Goal: Contribute content

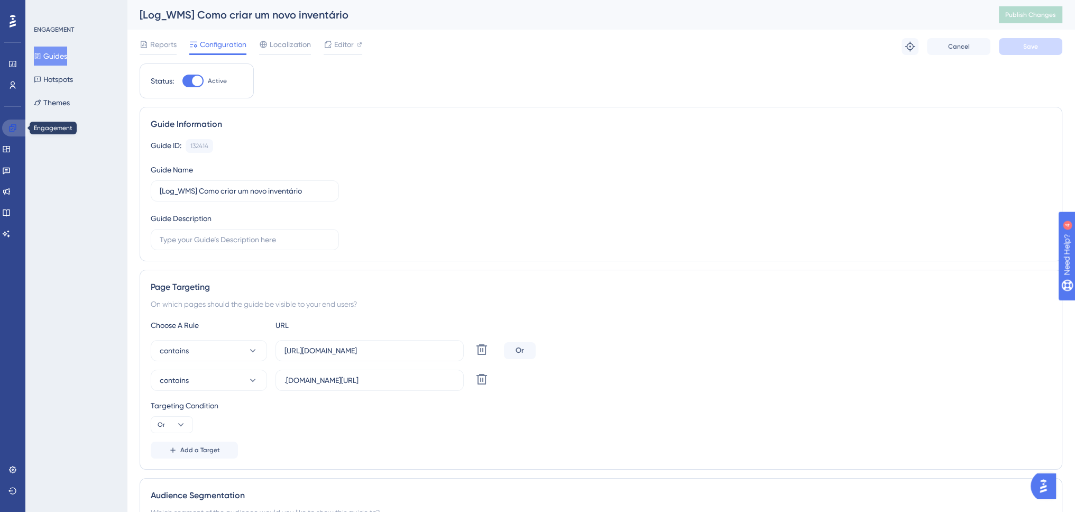
click at [12, 126] on icon at bounding box center [12, 127] width 7 height 7
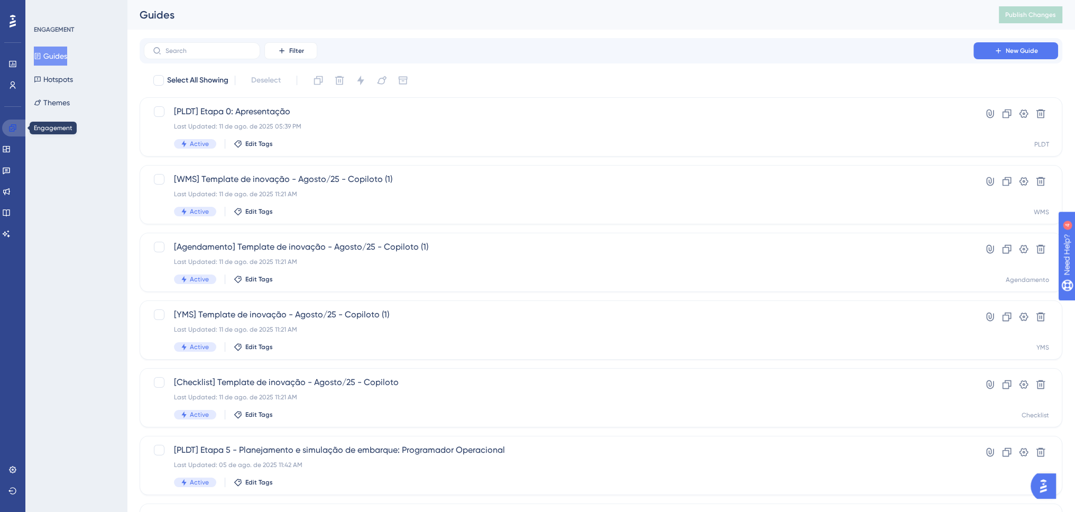
click at [11, 124] on icon at bounding box center [12, 128] width 8 height 8
click at [63, 52] on button "Guides" at bounding box center [50, 56] width 33 height 19
click at [20, 126] on link at bounding box center [14, 127] width 25 height 17
click at [60, 55] on button "Guides" at bounding box center [50, 56] width 33 height 19
click at [8, 469] on link at bounding box center [12, 469] width 8 height 17
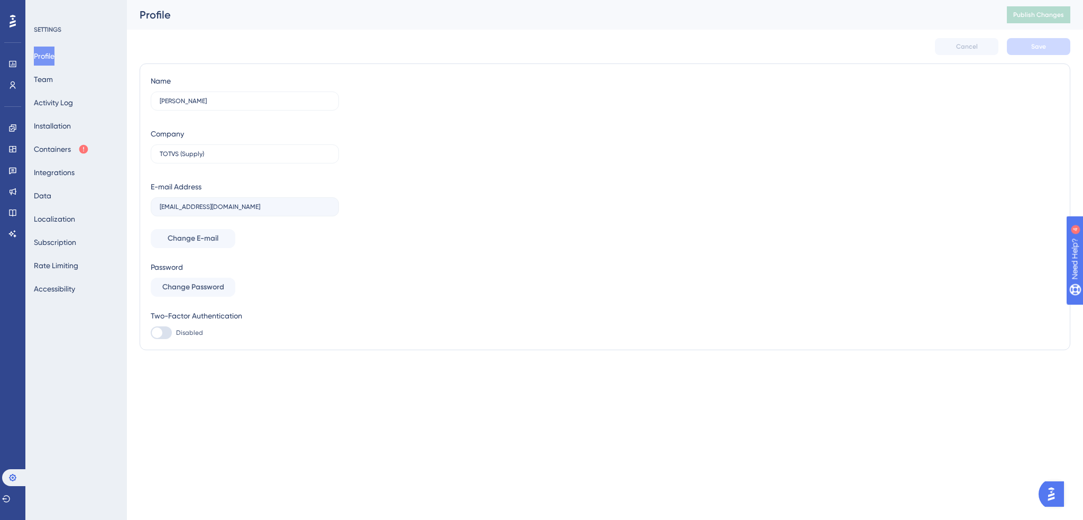
click at [63, 67] on div "Profile Team Activity Log Installation Containers Integrations Data Localizatio…" at bounding box center [77, 173] width 86 height 252
click at [53, 75] on button "Team" at bounding box center [43, 79] width 19 height 19
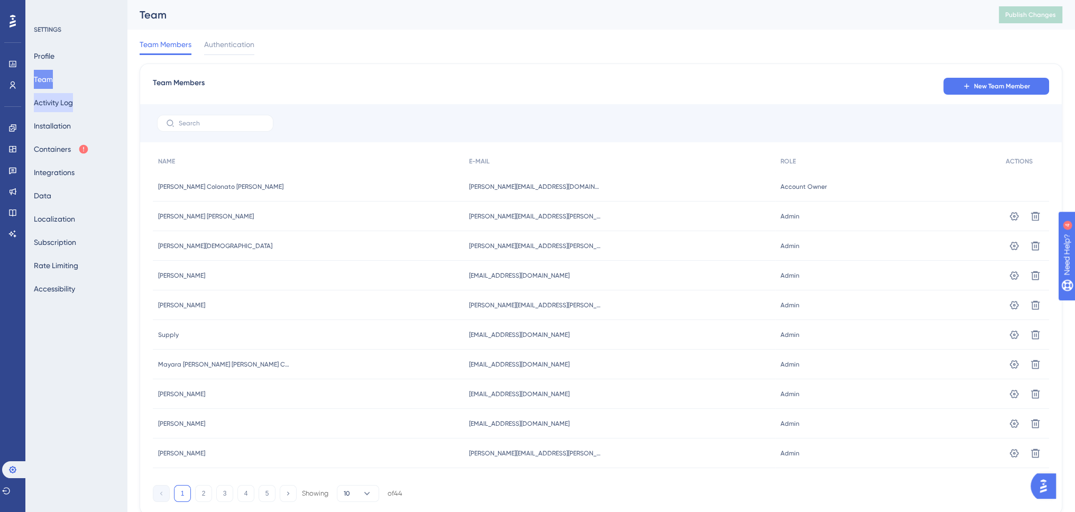
click at [68, 99] on button "Activity Log" at bounding box center [53, 102] width 39 height 19
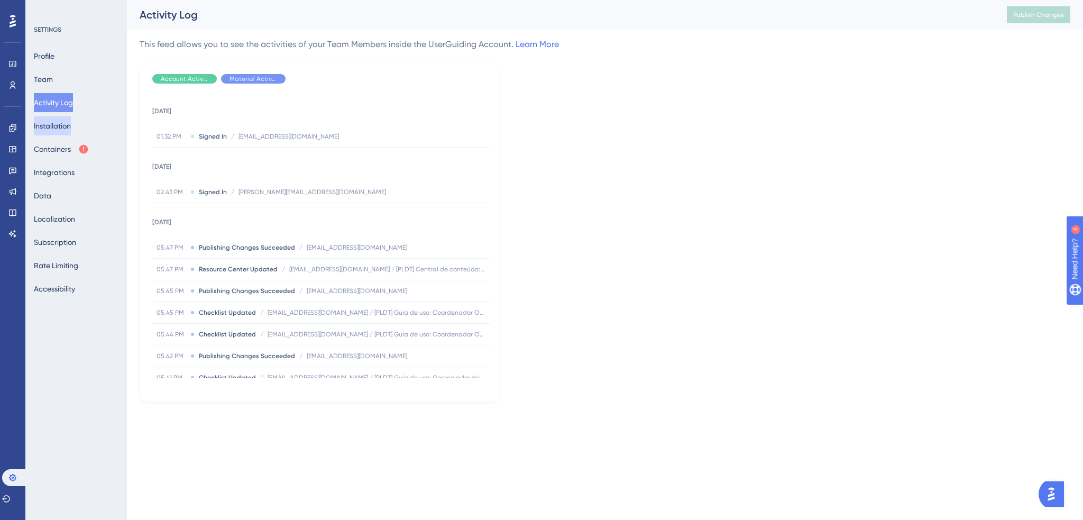
click at [63, 124] on button "Installation" at bounding box center [52, 125] width 37 height 19
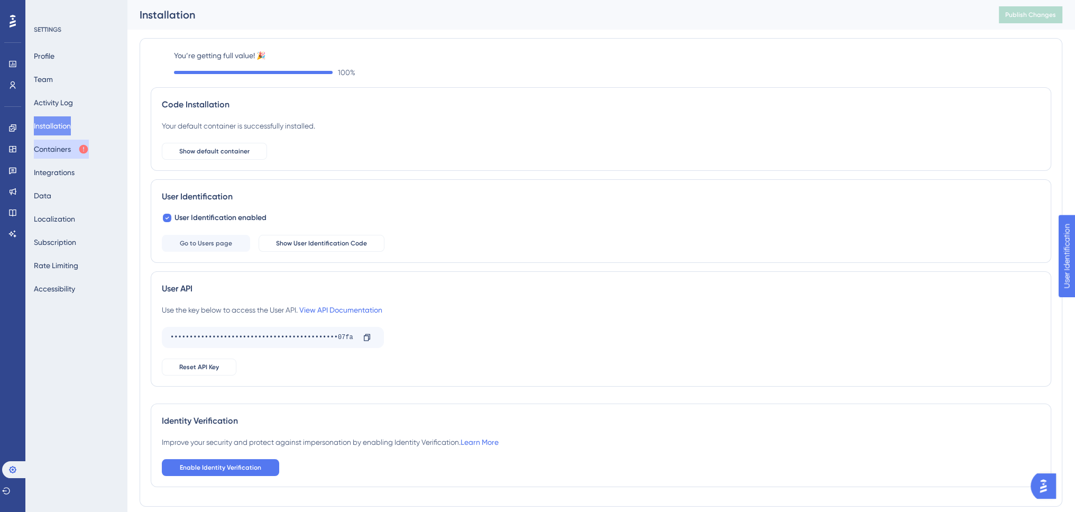
click at [51, 154] on button "Containers" at bounding box center [61, 149] width 55 height 19
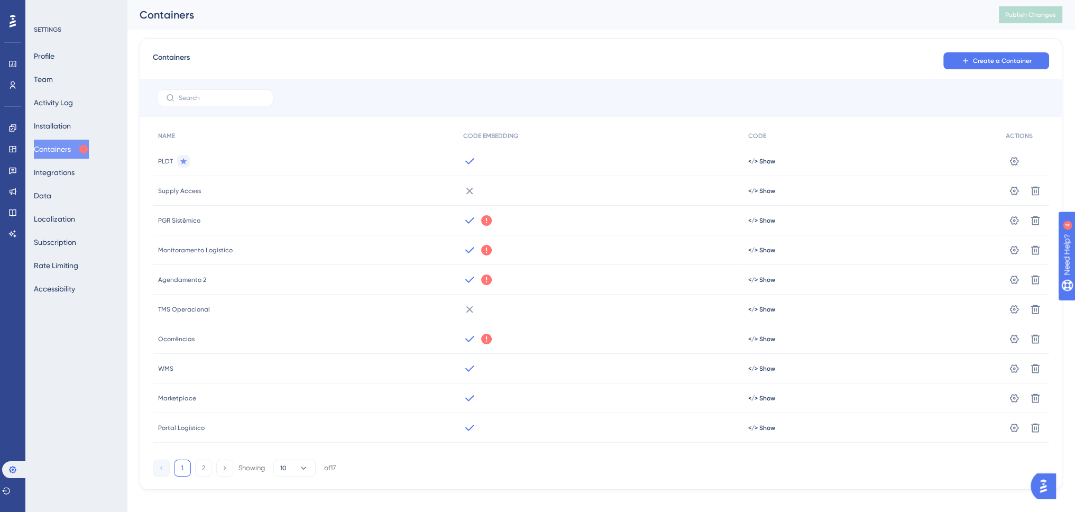
click at [482, 248] on icon at bounding box center [486, 250] width 11 height 11
click at [1012, 167] on icon at bounding box center [1014, 161] width 11 height 11
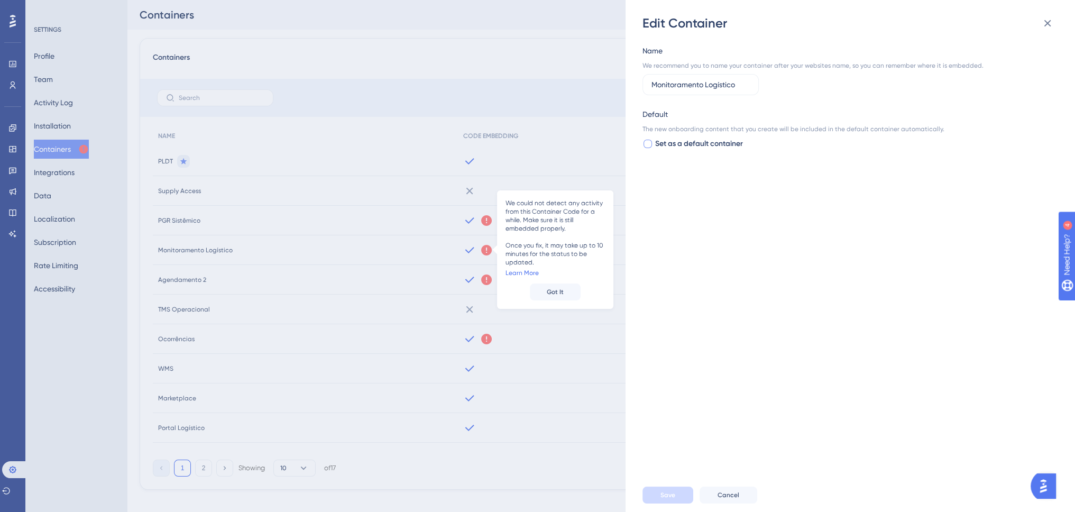
click at [705, 141] on span "Set as a default container" at bounding box center [699, 143] width 88 height 13
checkbox input "true"
click at [668, 499] on span "Save" at bounding box center [667, 495] width 15 height 8
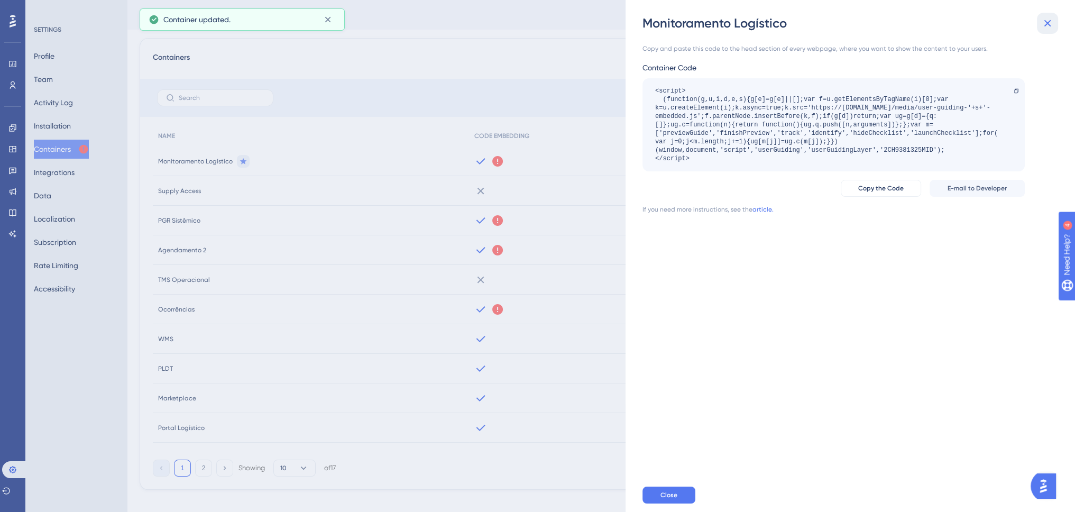
click at [1052, 23] on icon at bounding box center [1047, 23] width 13 height 13
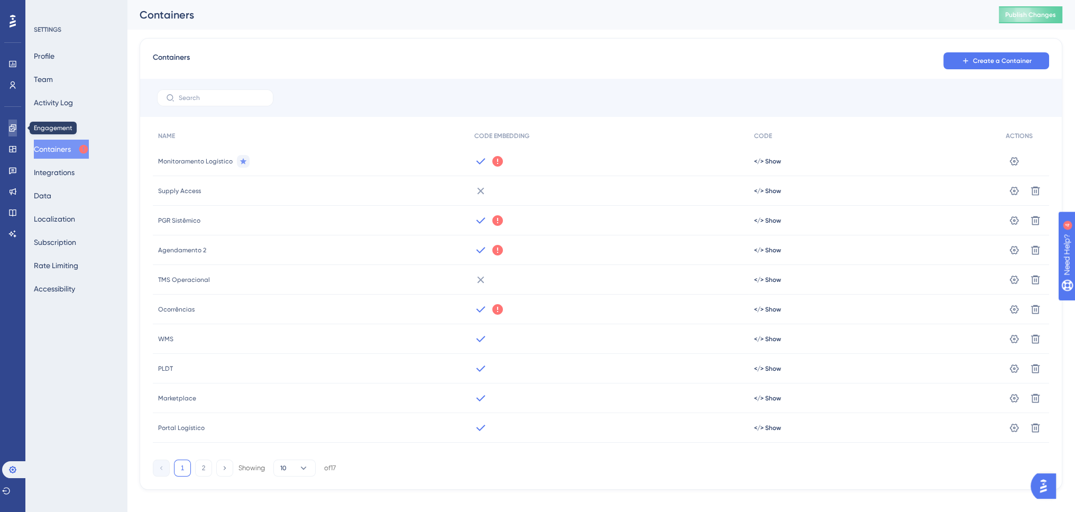
click at [13, 130] on icon at bounding box center [12, 128] width 8 height 8
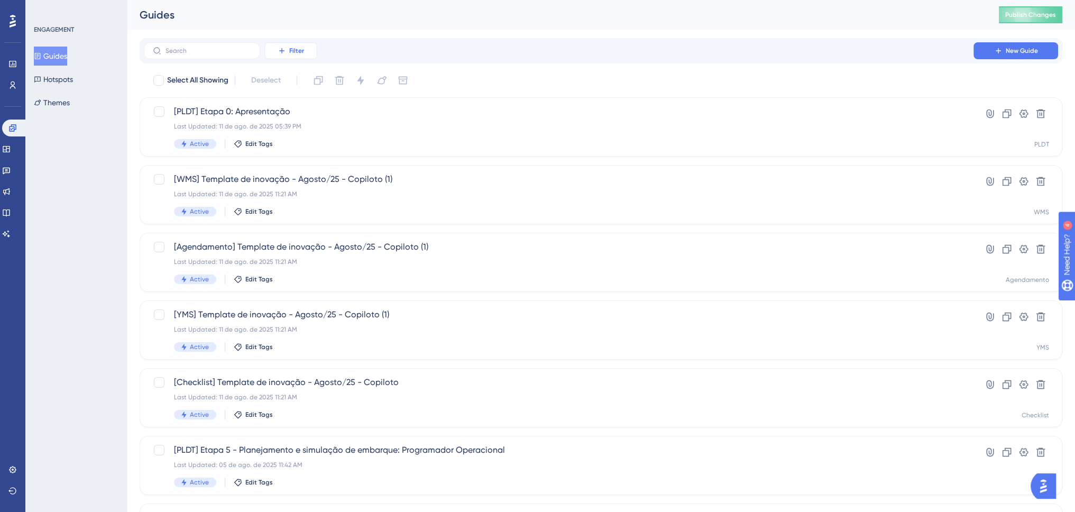
click at [288, 48] on button "Filter" at bounding box center [290, 50] width 53 height 17
click at [312, 122] on span "Containers" at bounding box center [298, 123] width 37 height 13
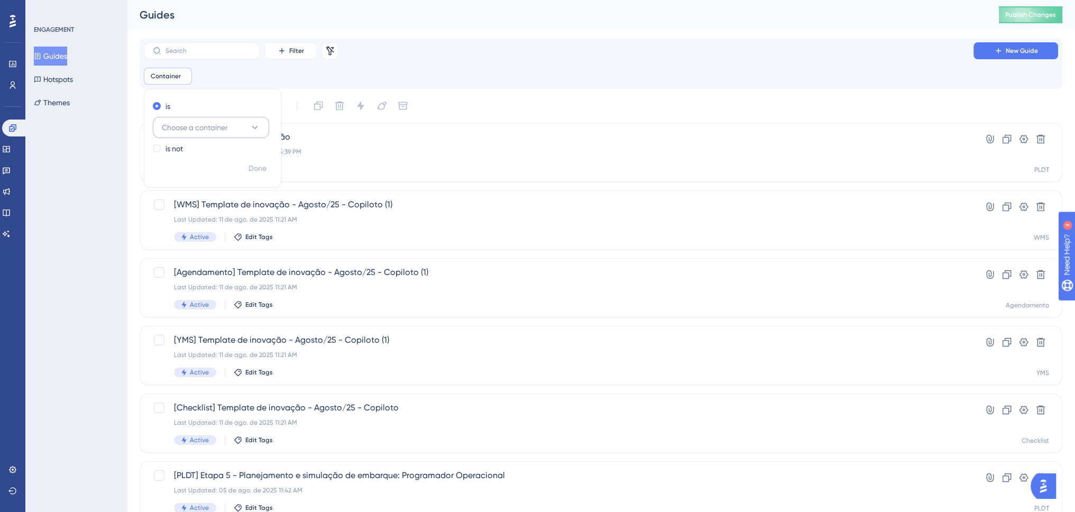
click at [251, 120] on button "Choose a container" at bounding box center [211, 127] width 116 height 21
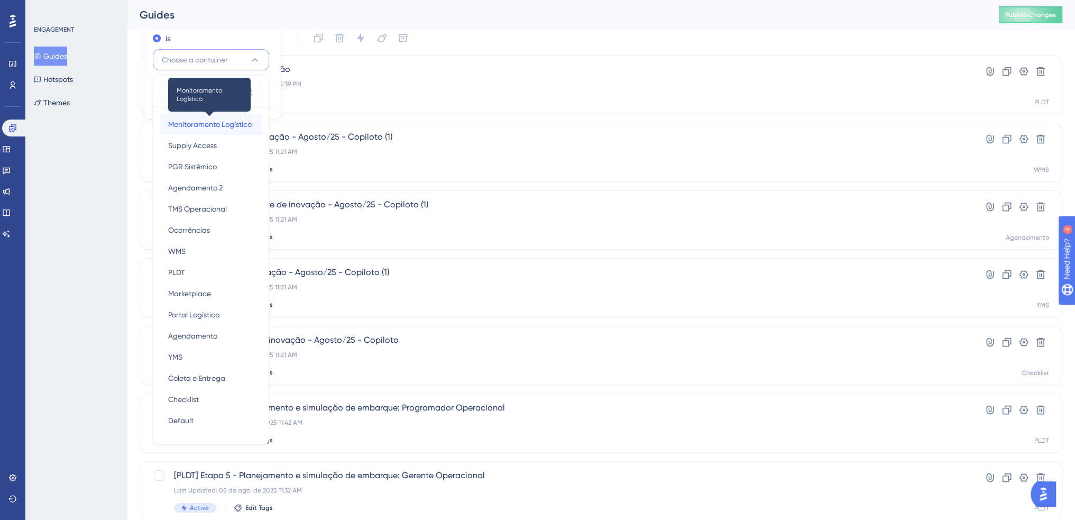
click at [214, 128] on span "Monitoramento Logístico" at bounding box center [210, 124] width 84 height 13
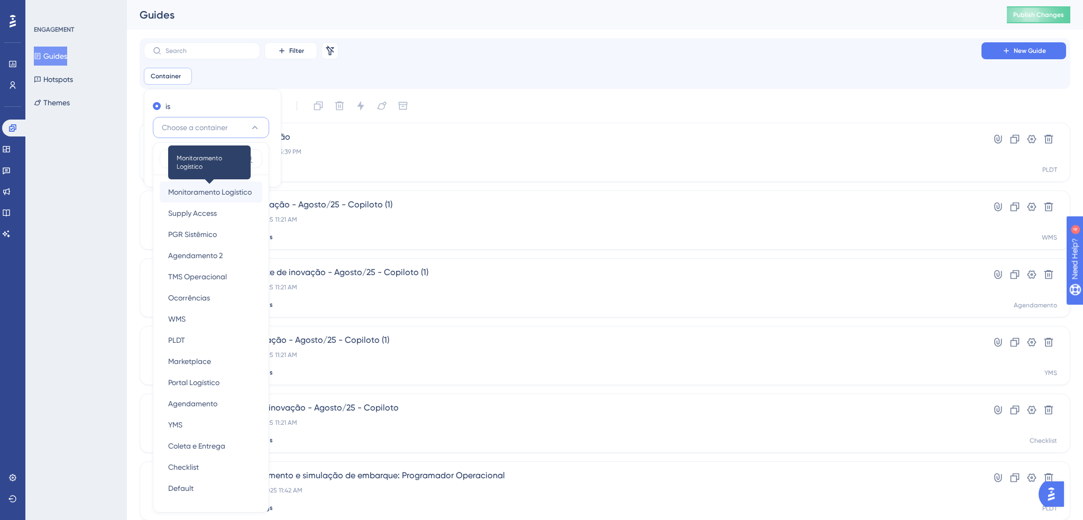
checkbox input "true"
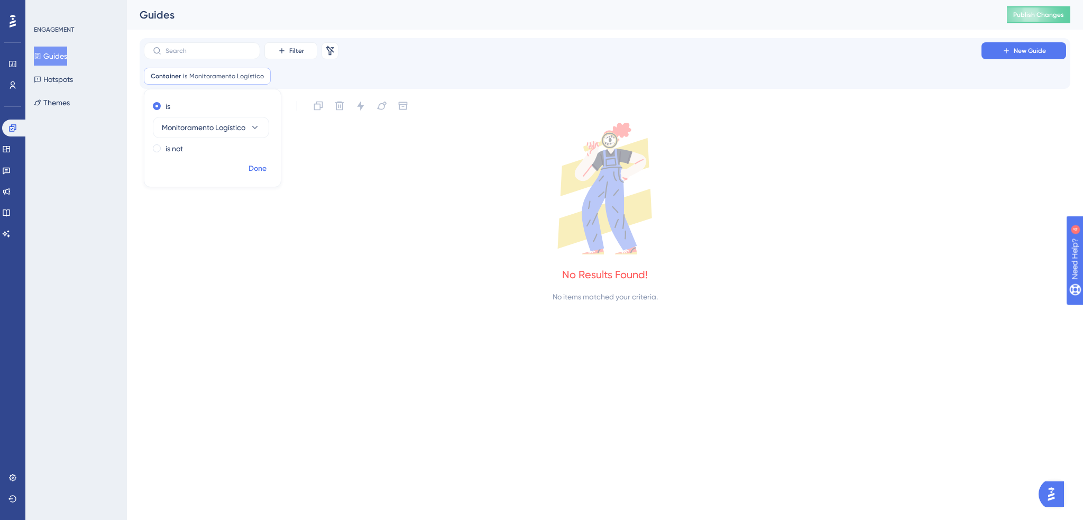
click at [252, 164] on span "Done" at bounding box center [257, 168] width 18 height 13
click at [994, 57] on button "New Guide" at bounding box center [1023, 50] width 85 height 17
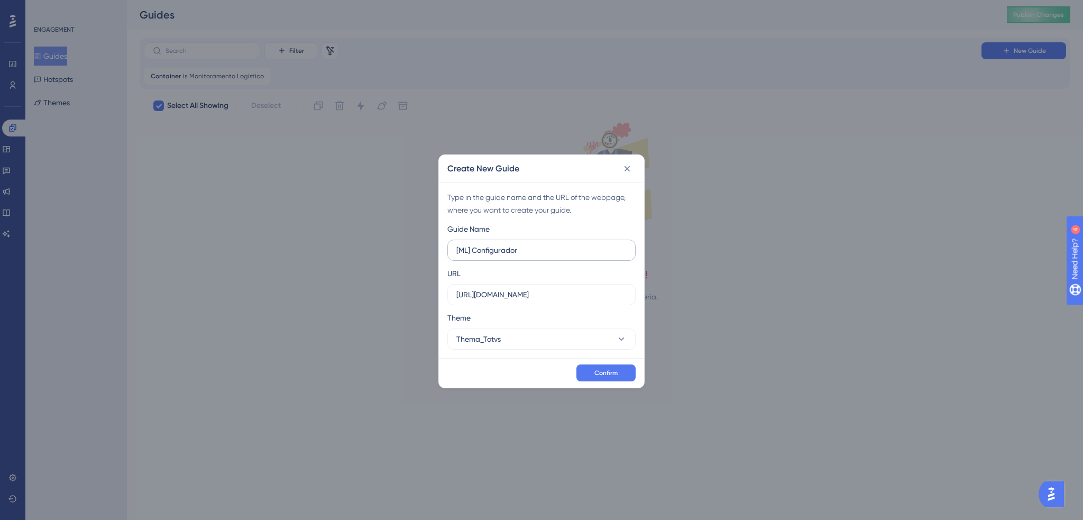
click at [468, 255] on input "[ML] Configurador" at bounding box center [541, 250] width 170 height 12
click at [472, 251] on input "[ML] Configurador" at bounding box center [541, 250] width 170 height 12
type input "[ML] Etapa 01 - Configurador"
drag, startPoint x: 583, startPoint y: 296, endPoint x: 442, endPoint y: 292, distance: 141.2
click at [442, 292] on div "Type in the guide name and the URL of the webpage, where you want to create you…" at bounding box center [541, 270] width 205 height 176
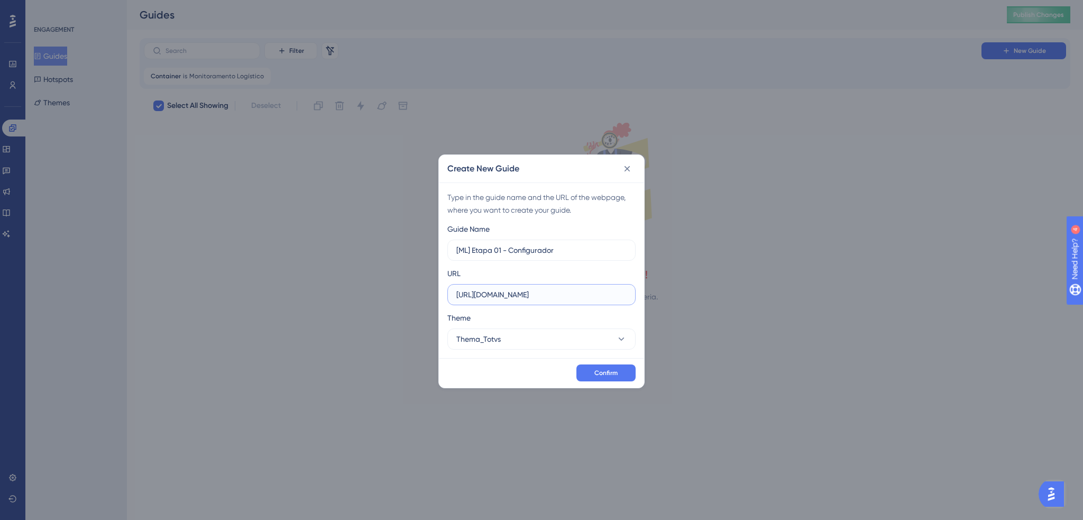
paste input "[DOMAIN_NAME][URL]"
type input "[URL][DOMAIN_NAME]"
click at [611, 366] on button "Confirm" at bounding box center [605, 372] width 59 height 17
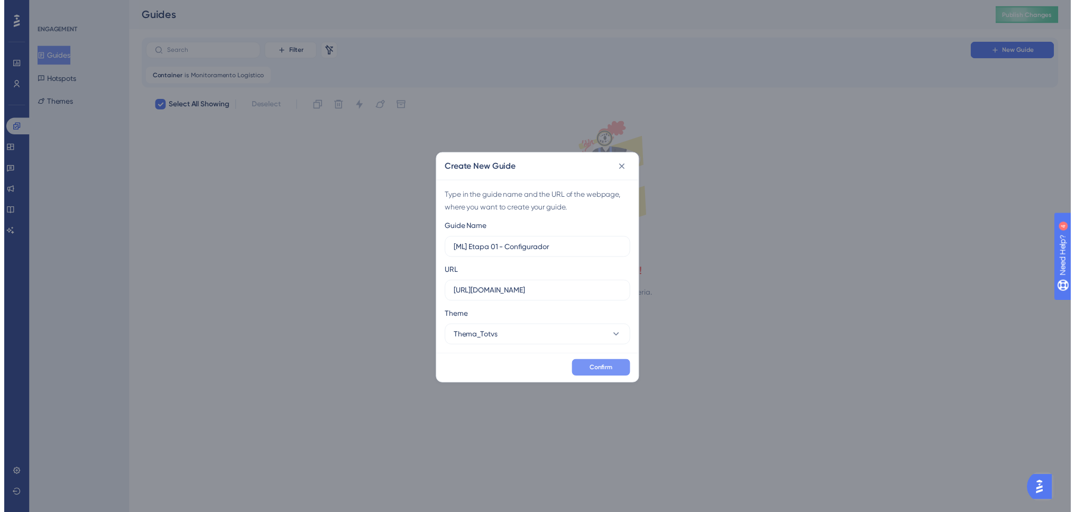
scroll to position [0, 0]
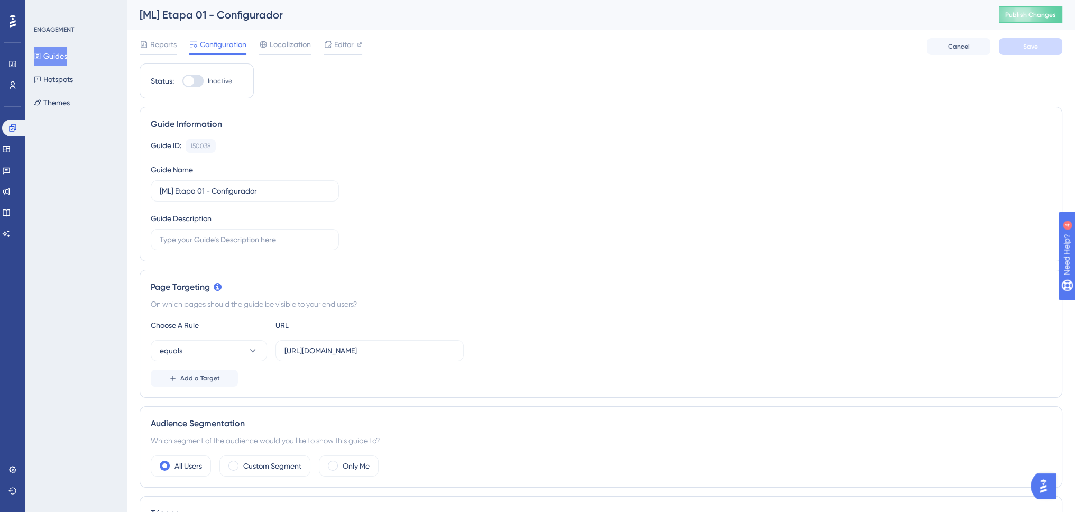
click at [67, 57] on button "Guides" at bounding box center [50, 56] width 33 height 19
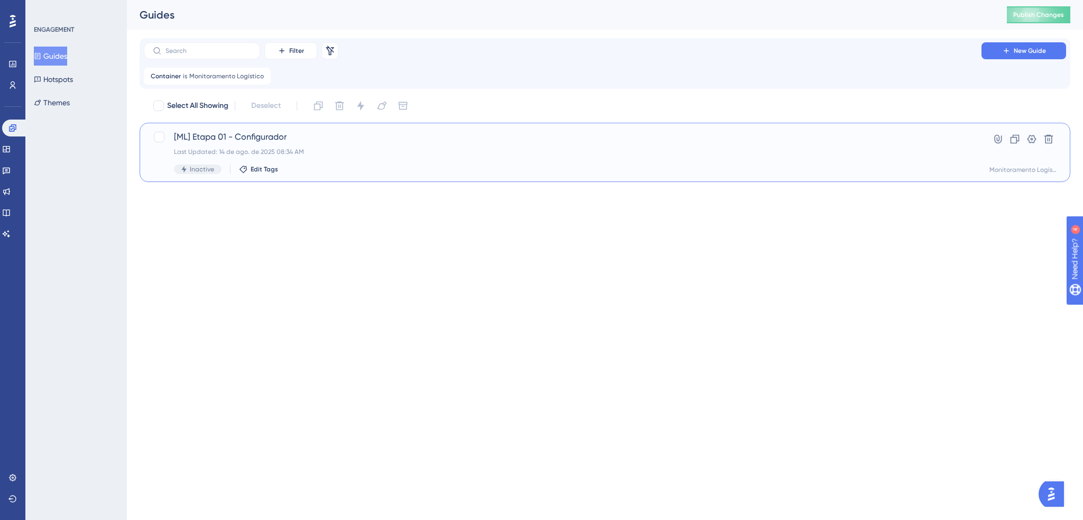
click at [357, 156] on div "[ML] Etapa 01 - Configurador Last Updated: 14 de ago. de 2025 08:34 AM Inactive…" at bounding box center [562, 152] width 777 height 43
